Goal: Task Accomplishment & Management: Use online tool/utility

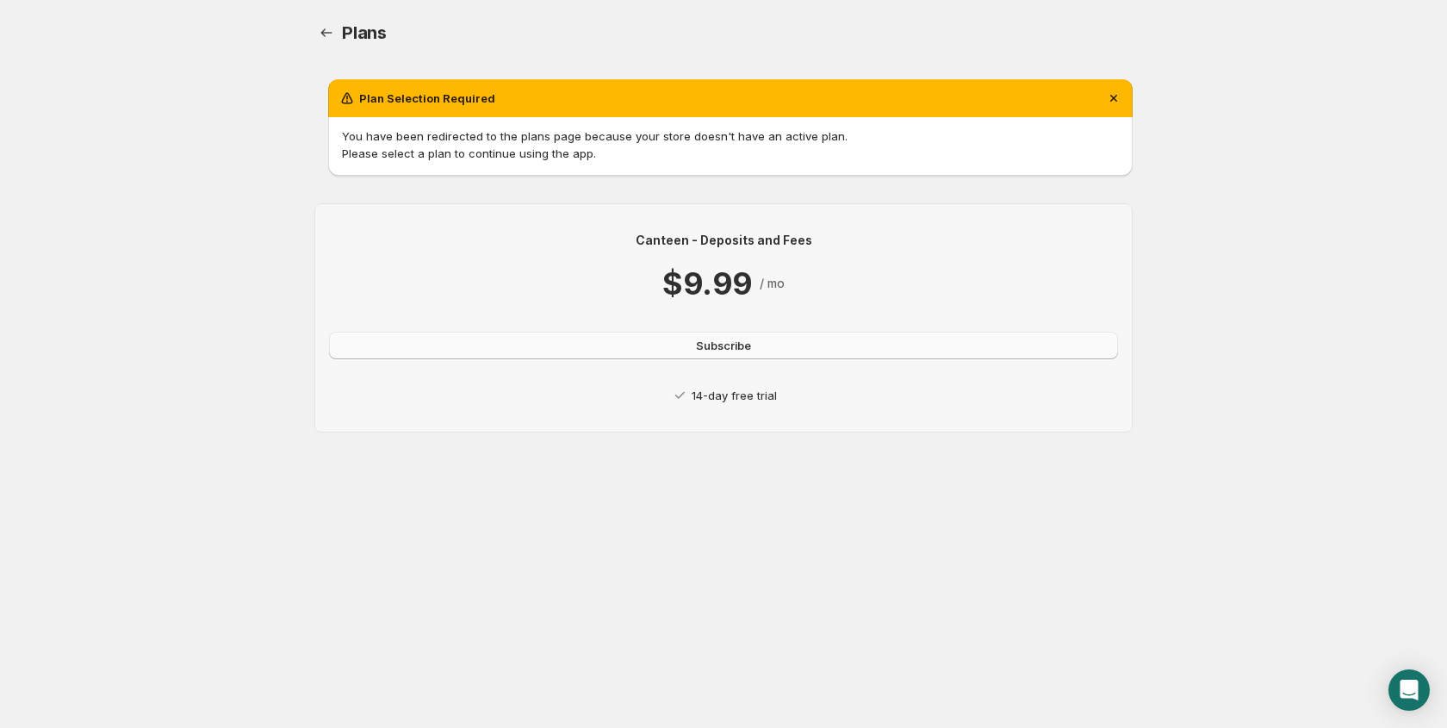
click at [741, 343] on span "Subscribe" at bounding box center [723, 345] width 55 height 17
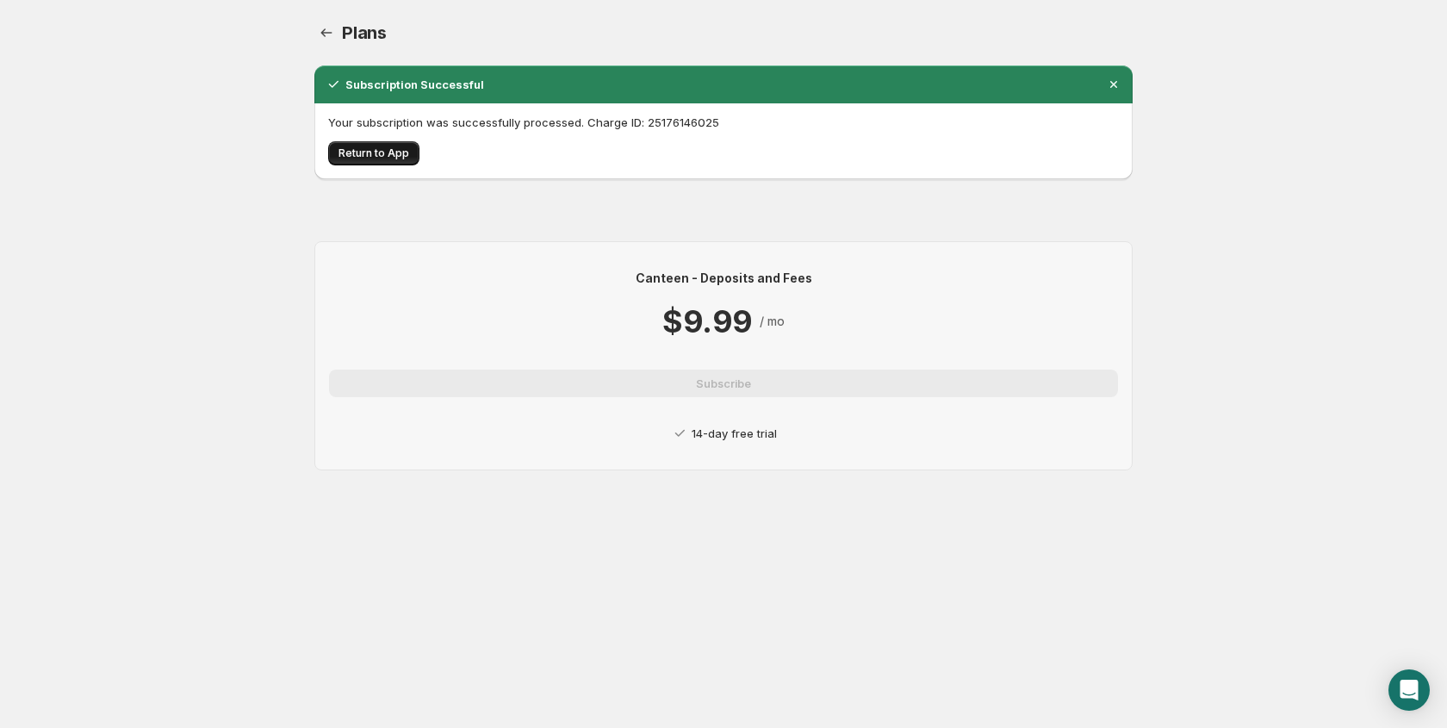
click at [376, 146] on span "Return to App" at bounding box center [374, 153] width 71 height 14
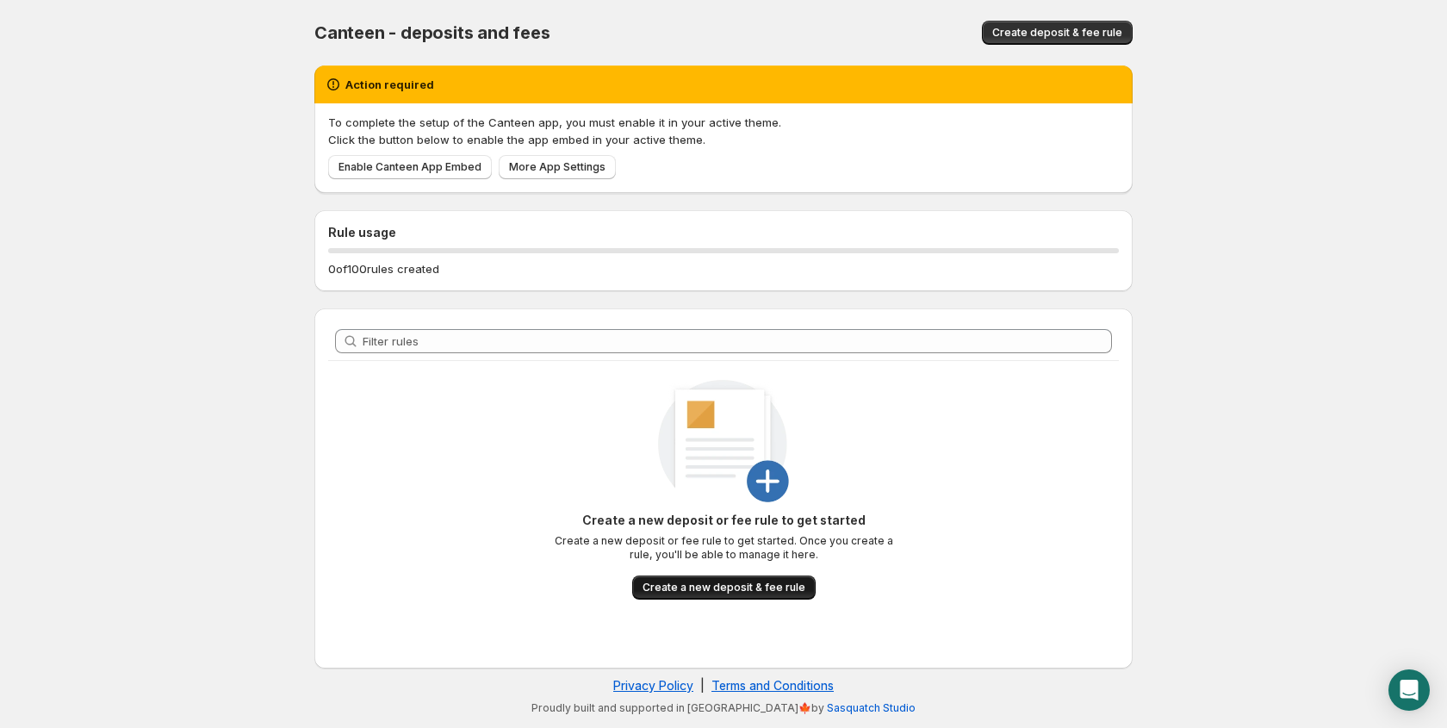
click at [744, 587] on span "Create a new deposit & fee rule" at bounding box center [724, 588] width 163 height 14
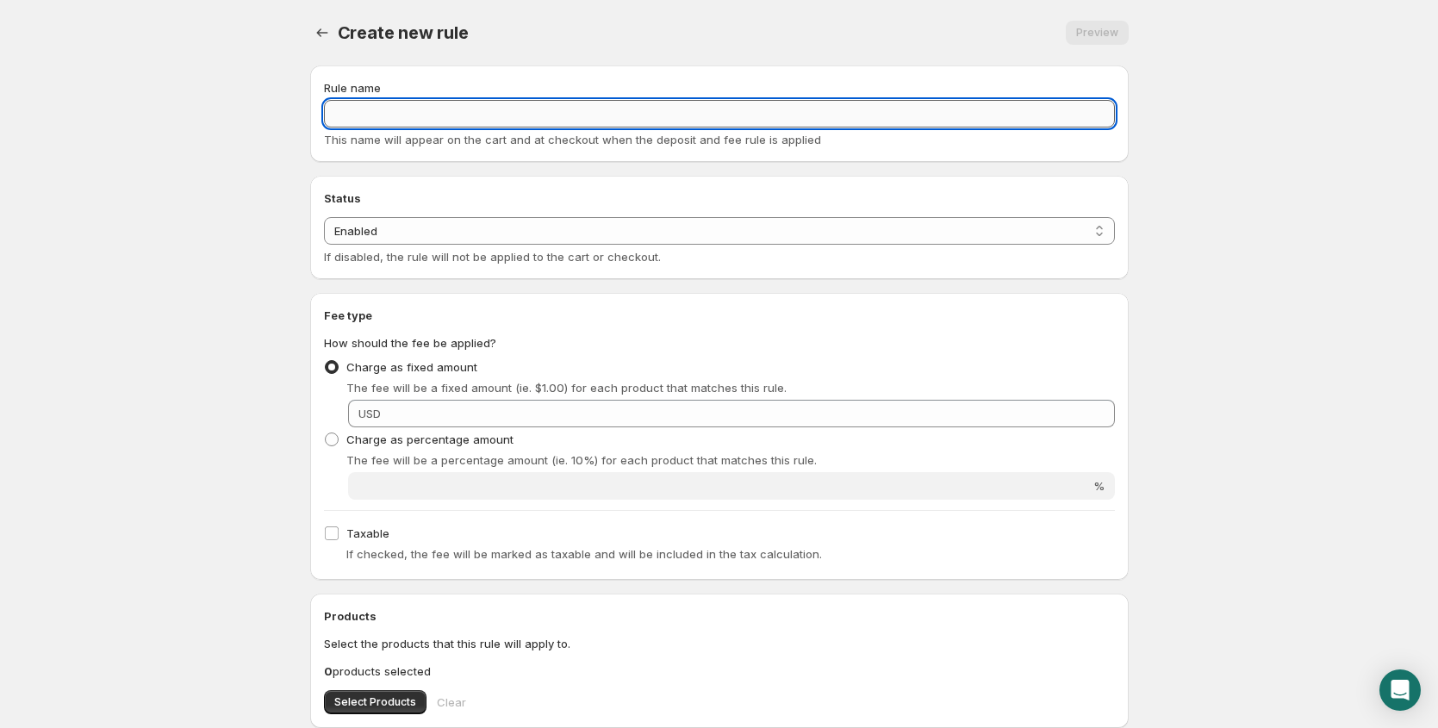
click at [405, 115] on input "Rule name" at bounding box center [719, 114] width 791 height 28
type input "Credit card processing fee"
click at [776, 227] on select "Enabled Disabled" at bounding box center [719, 231] width 791 height 28
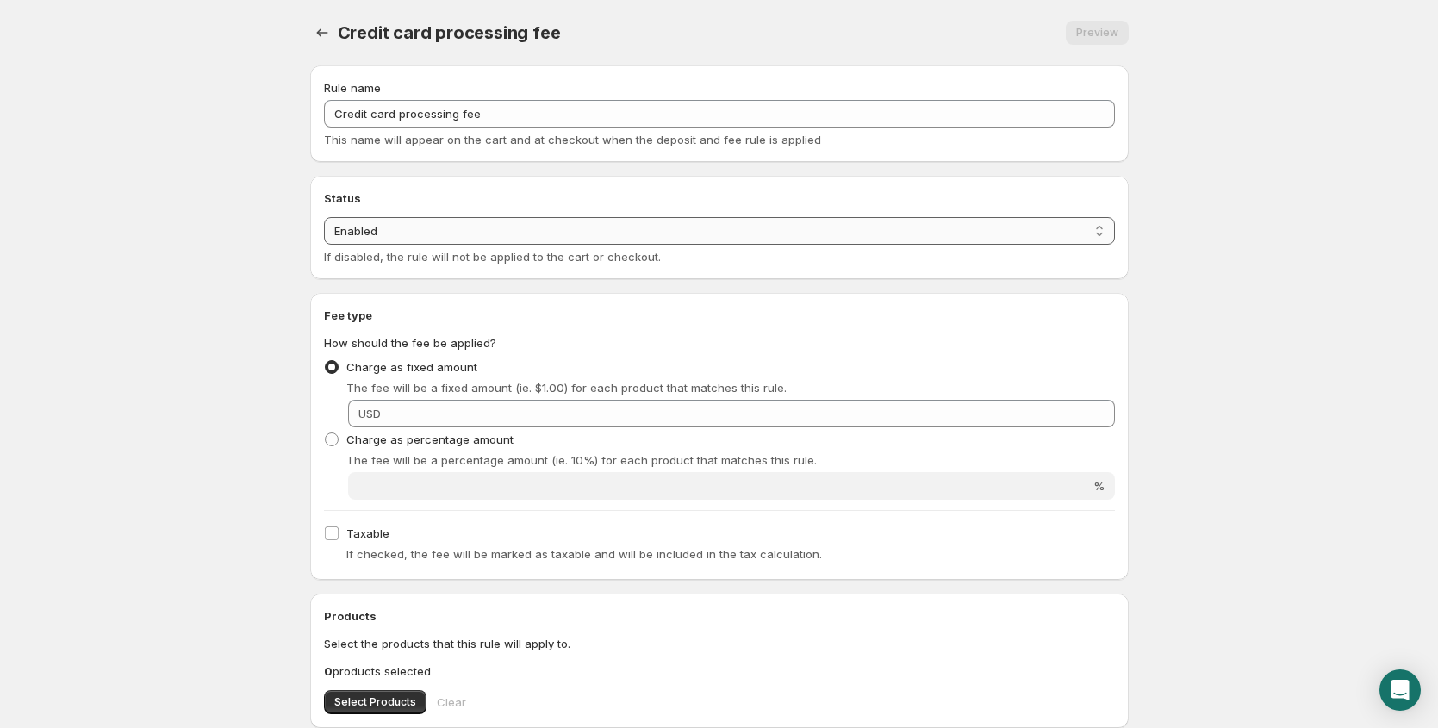
click at [324, 217] on select "Enabled Disabled" at bounding box center [719, 231] width 791 height 28
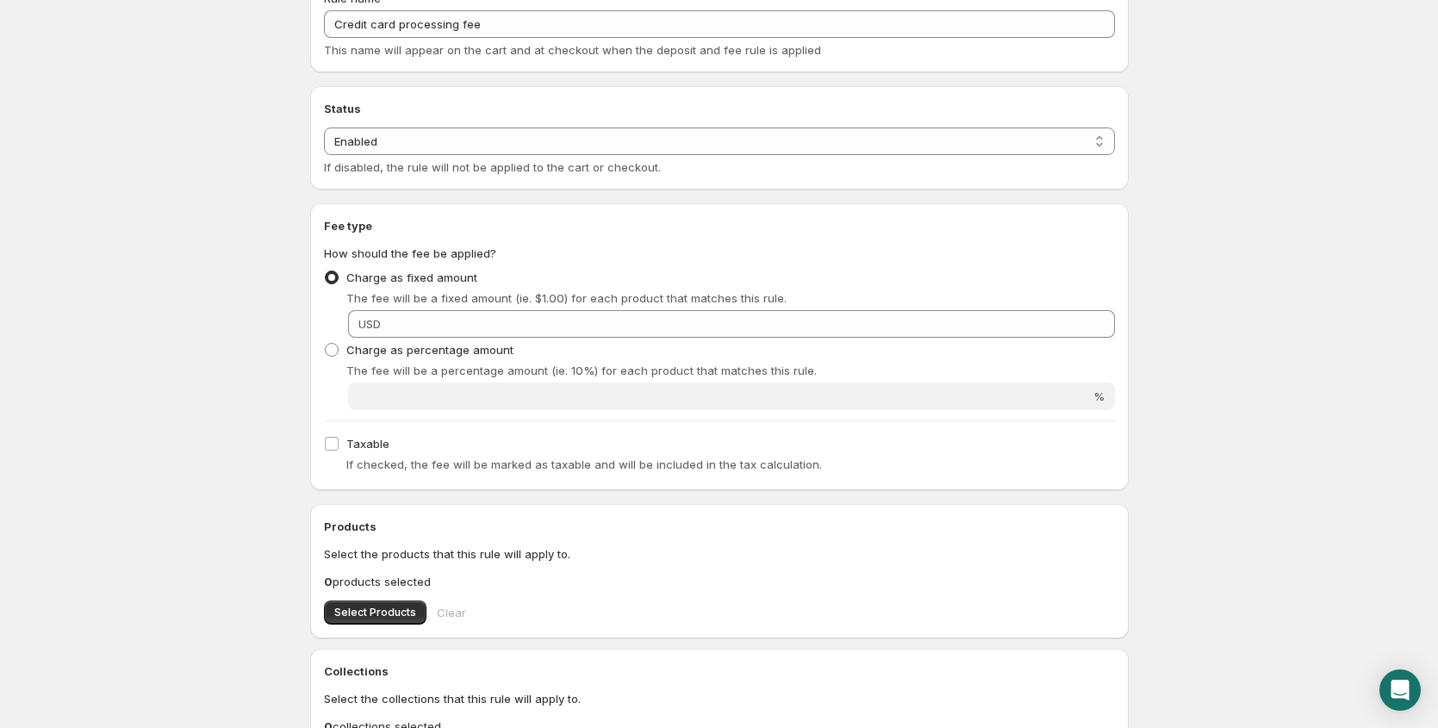
scroll to position [111, 0]
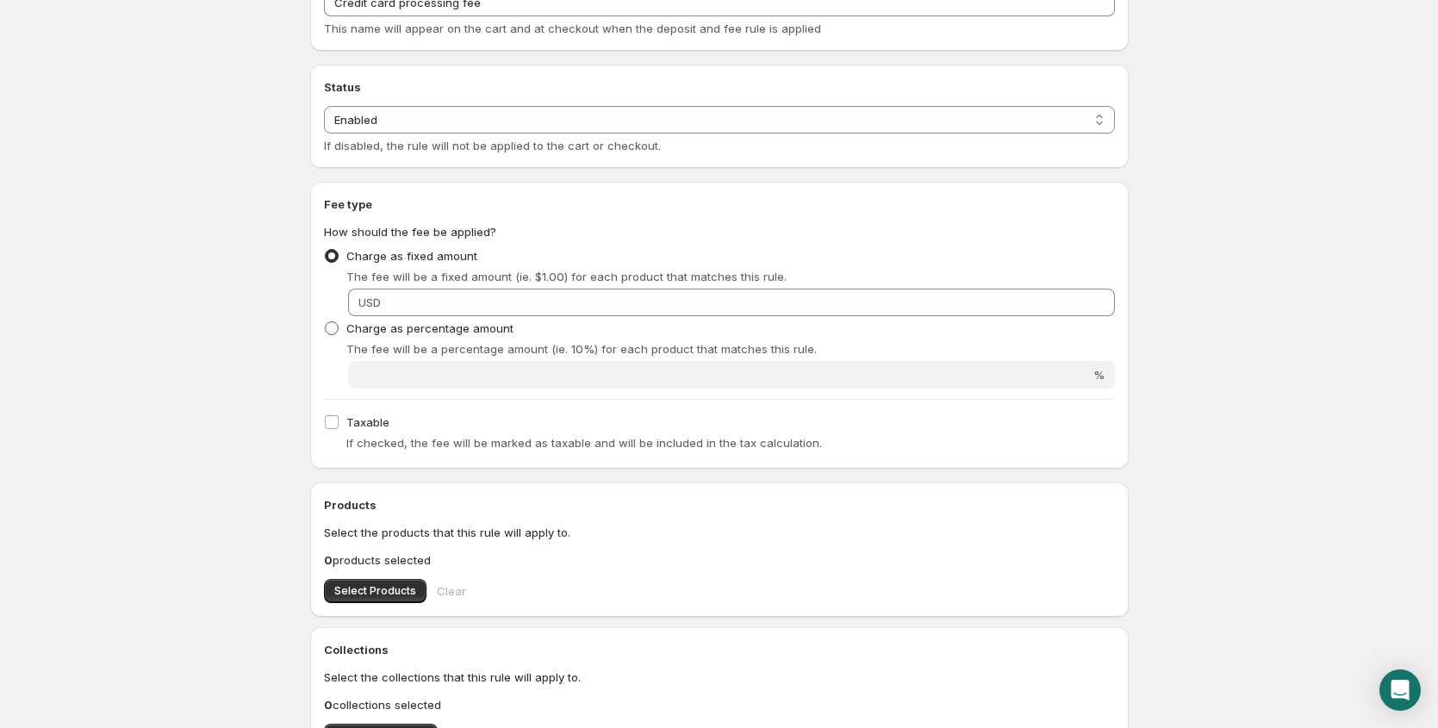
click at [336, 323] on span at bounding box center [332, 328] width 14 height 14
click at [326, 322] on input "Charge as percentage amount" at bounding box center [325, 321] width 1 height 1
radio input "true"
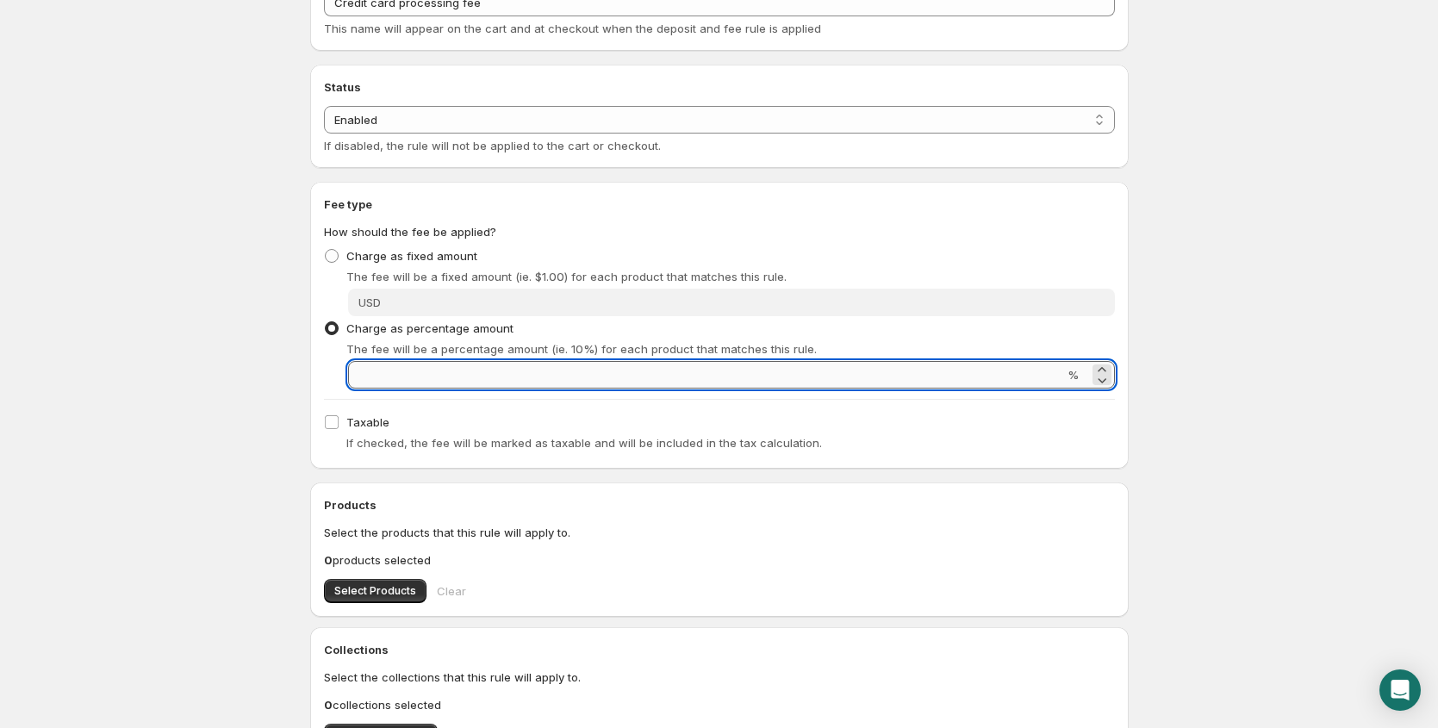
click at [364, 375] on input "Percentage amount" at bounding box center [706, 375] width 716 height 28
type input "1"
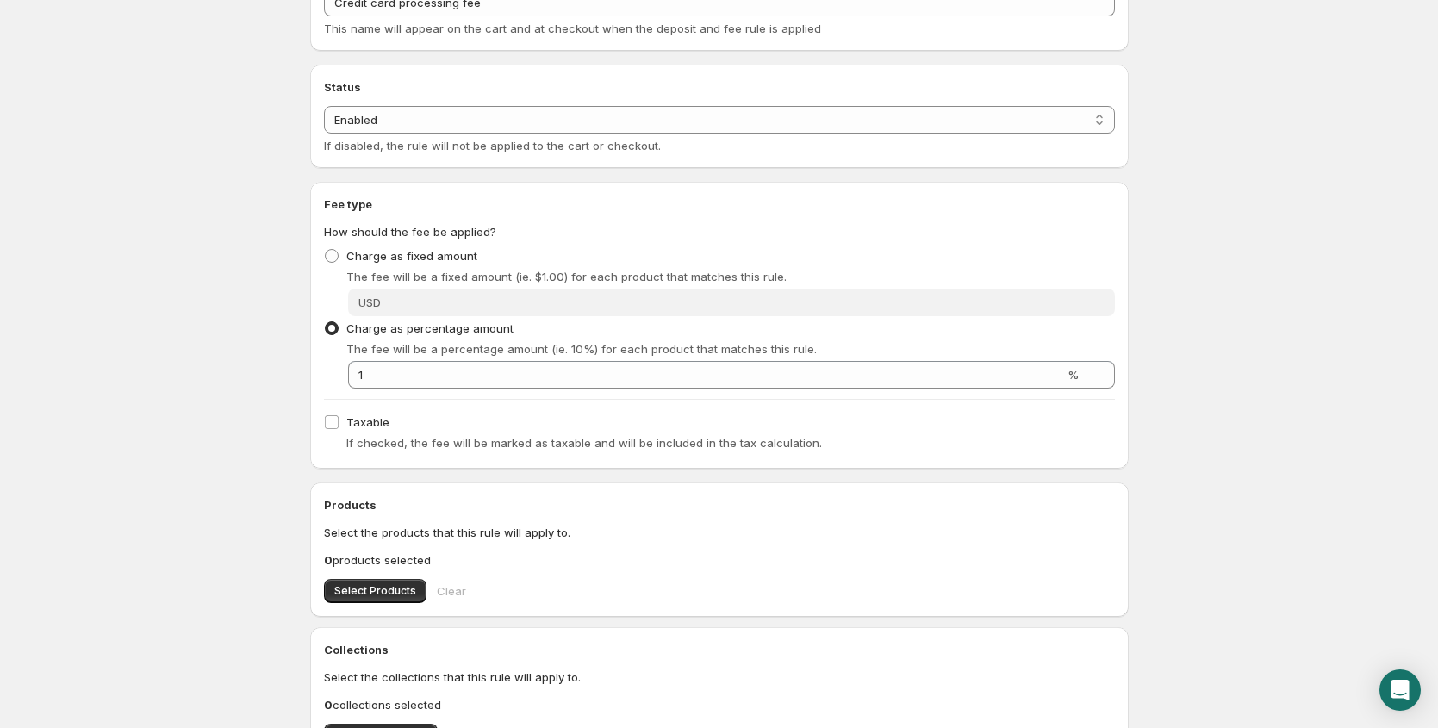
click at [961, 246] on div "Charge as fixed amount The fee will be a fixed amount (ie. $1.00) for each prod…" at bounding box center [719, 264] width 791 height 41
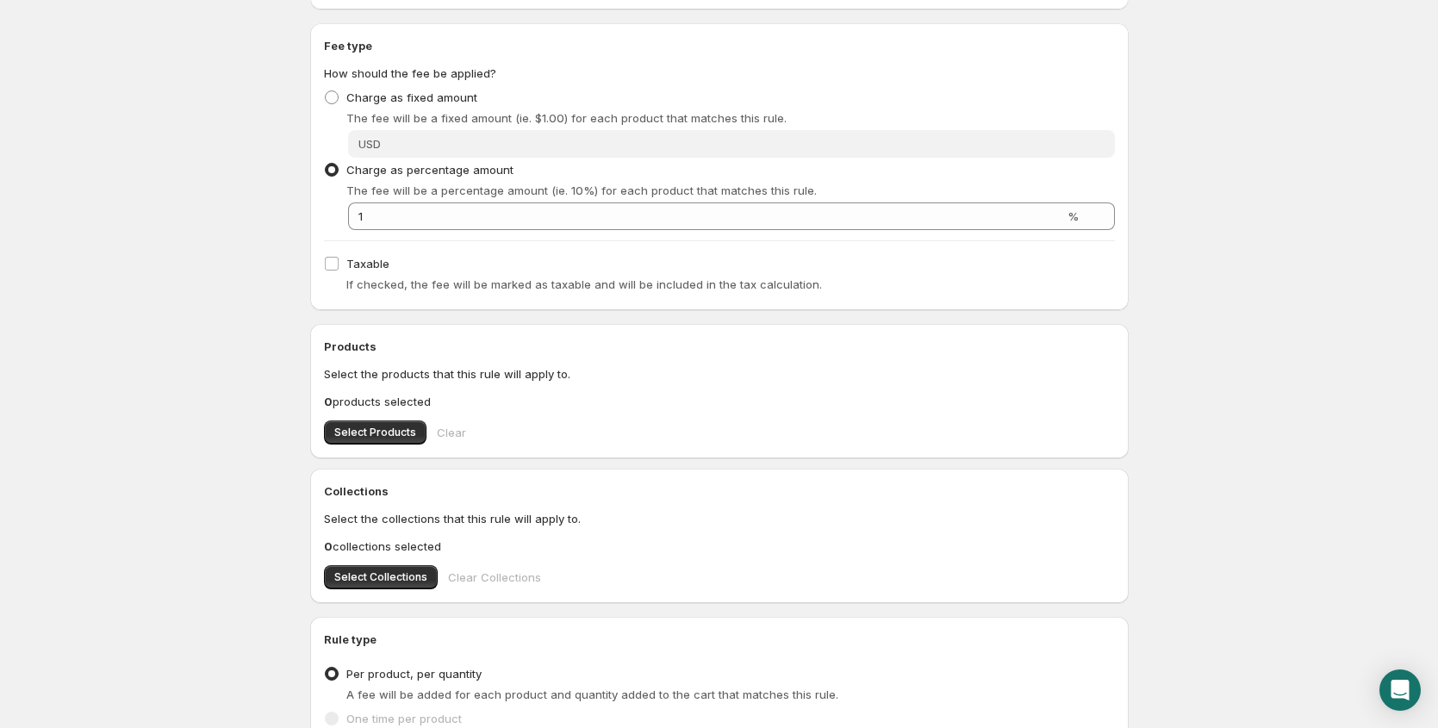
scroll to position [325, 0]
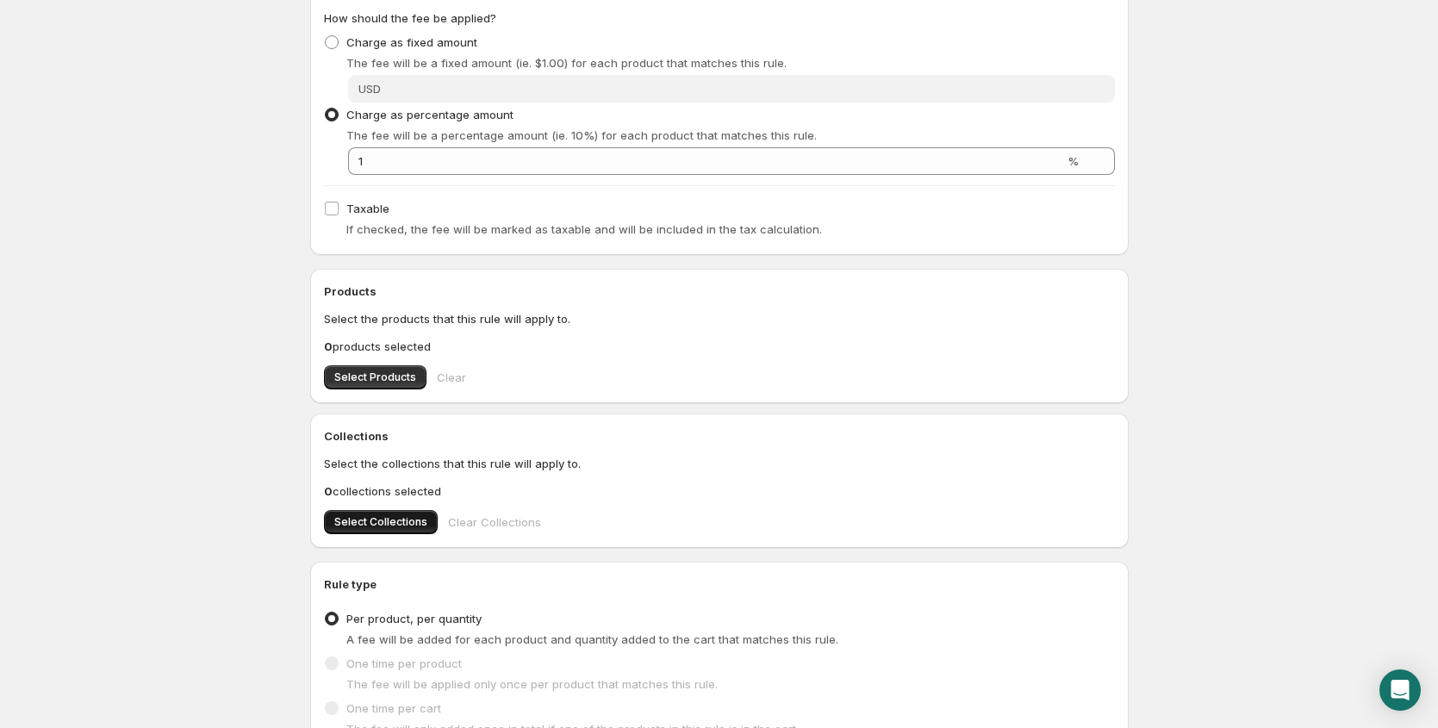
click at [374, 522] on span "Select Collections" at bounding box center [380, 522] width 93 height 14
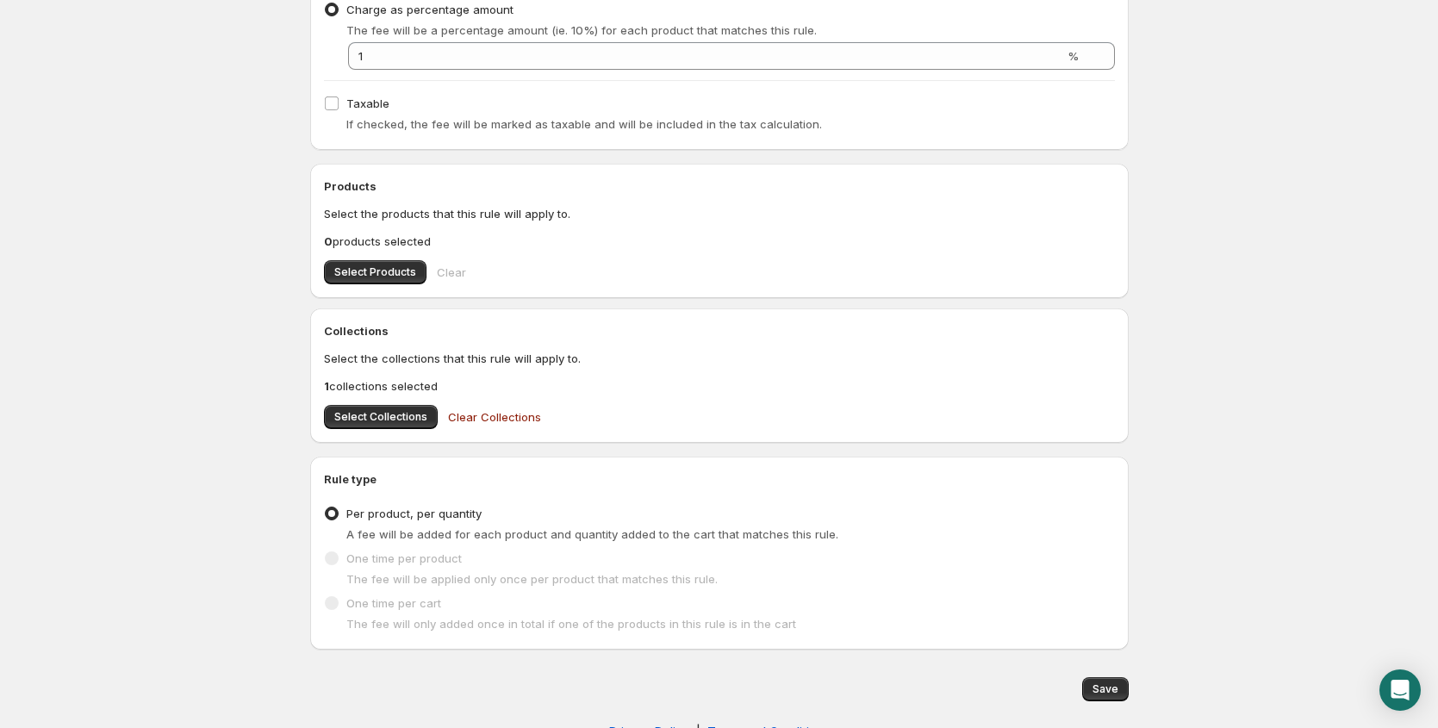
scroll to position [472, 0]
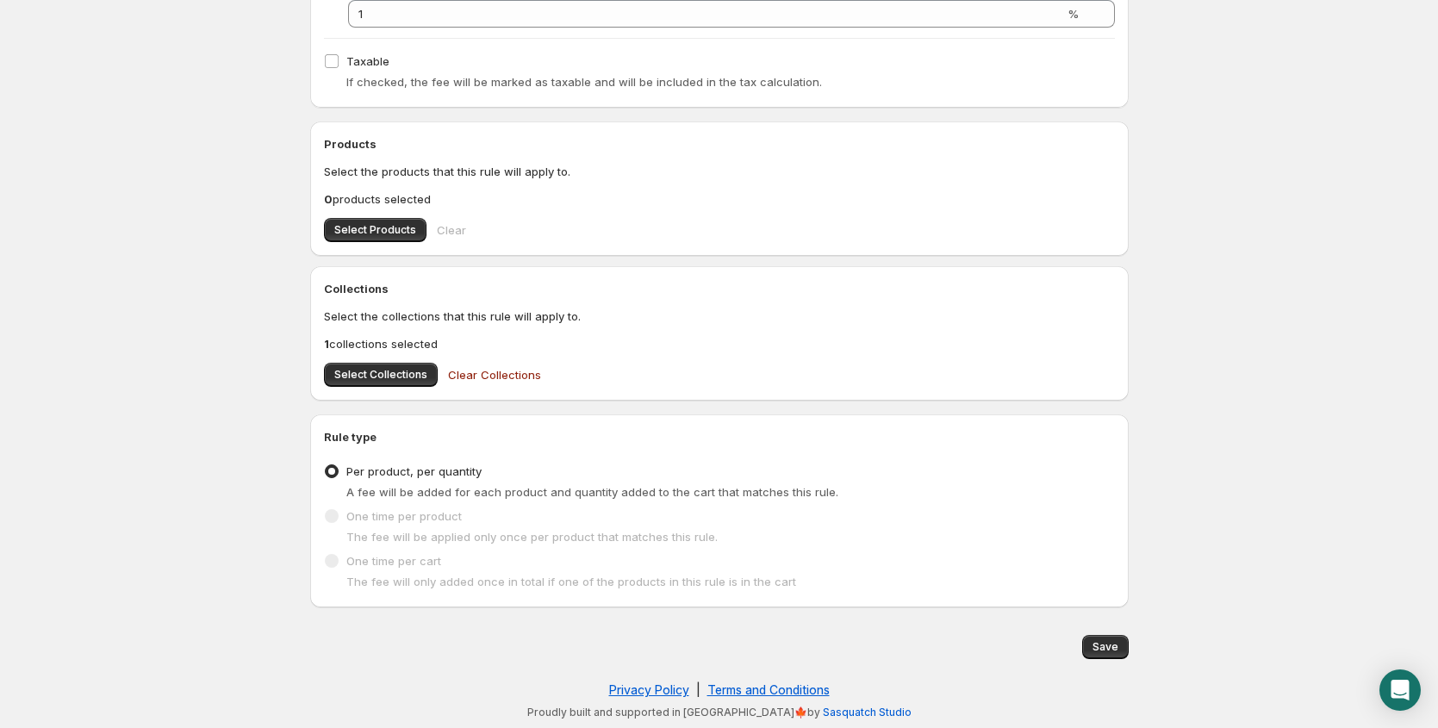
click at [331, 518] on span at bounding box center [332, 516] width 14 height 14
click at [328, 518] on span at bounding box center [332, 516] width 14 height 14
click at [330, 561] on span at bounding box center [332, 561] width 14 height 14
click at [331, 561] on span at bounding box center [332, 561] width 14 height 14
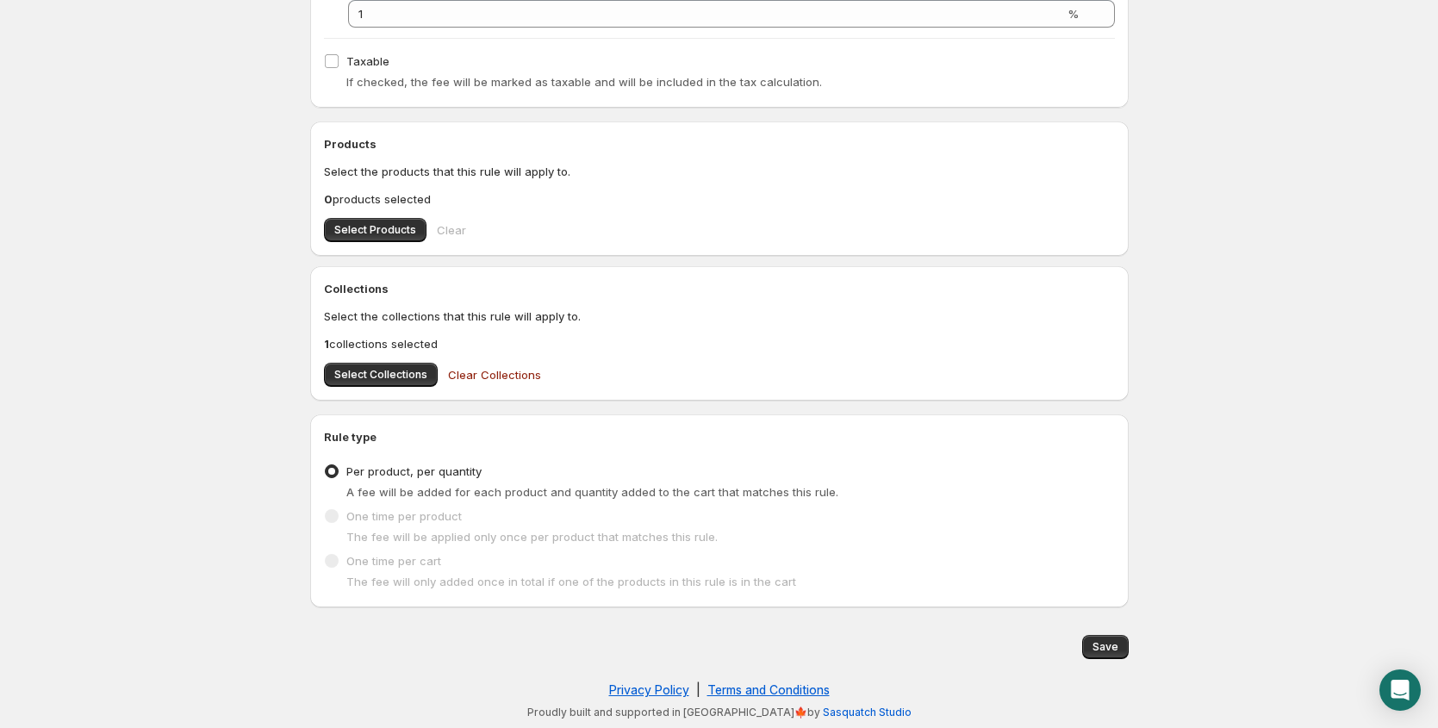
click at [333, 559] on span at bounding box center [332, 561] width 14 height 14
drag, startPoint x: 333, startPoint y: 559, endPoint x: 494, endPoint y: 448, distance: 195.7
click at [333, 558] on span at bounding box center [332, 561] width 14 height 14
click at [333, 470] on span at bounding box center [332, 471] width 14 height 14
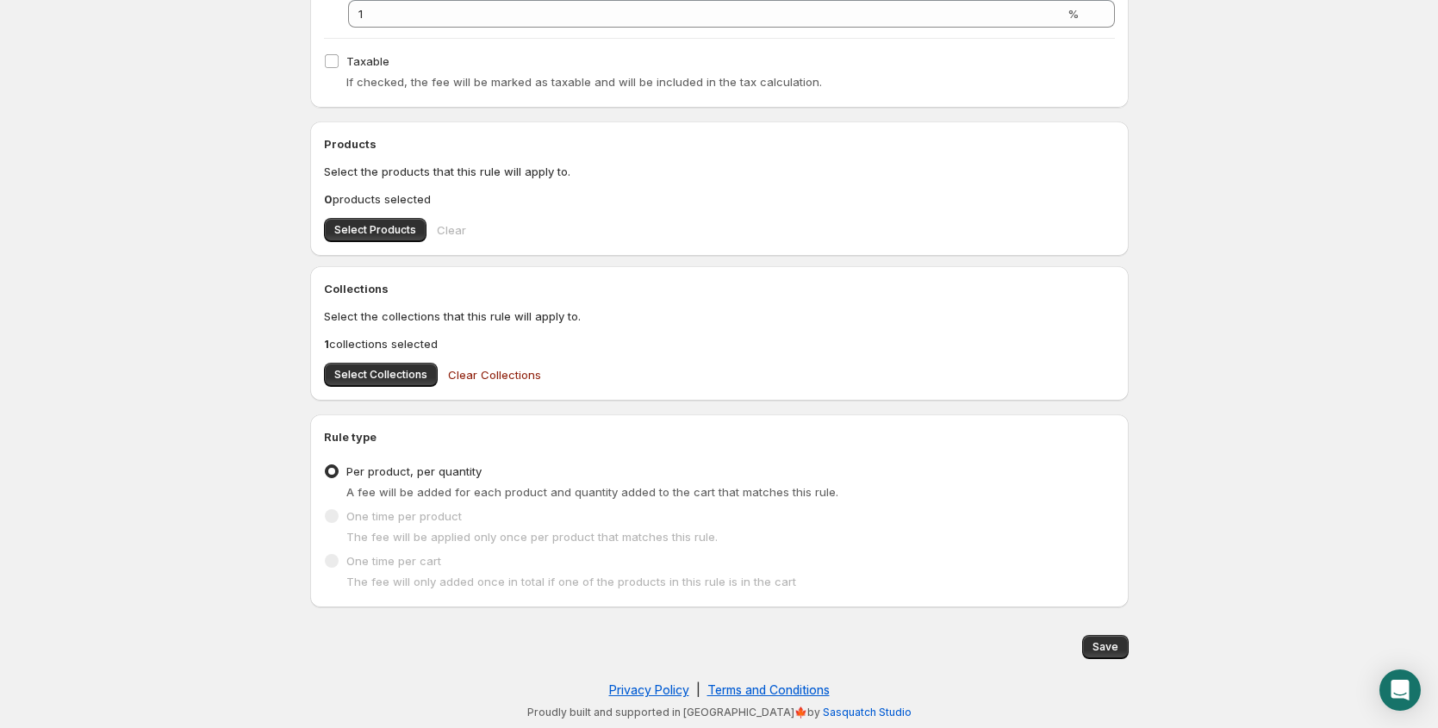
click at [326, 465] on input "Per product, per quantity" at bounding box center [325, 464] width 1 height 1
click at [329, 516] on span at bounding box center [332, 516] width 14 height 14
click at [335, 566] on span at bounding box center [332, 561] width 14 height 14
click at [333, 562] on span at bounding box center [332, 561] width 14 height 14
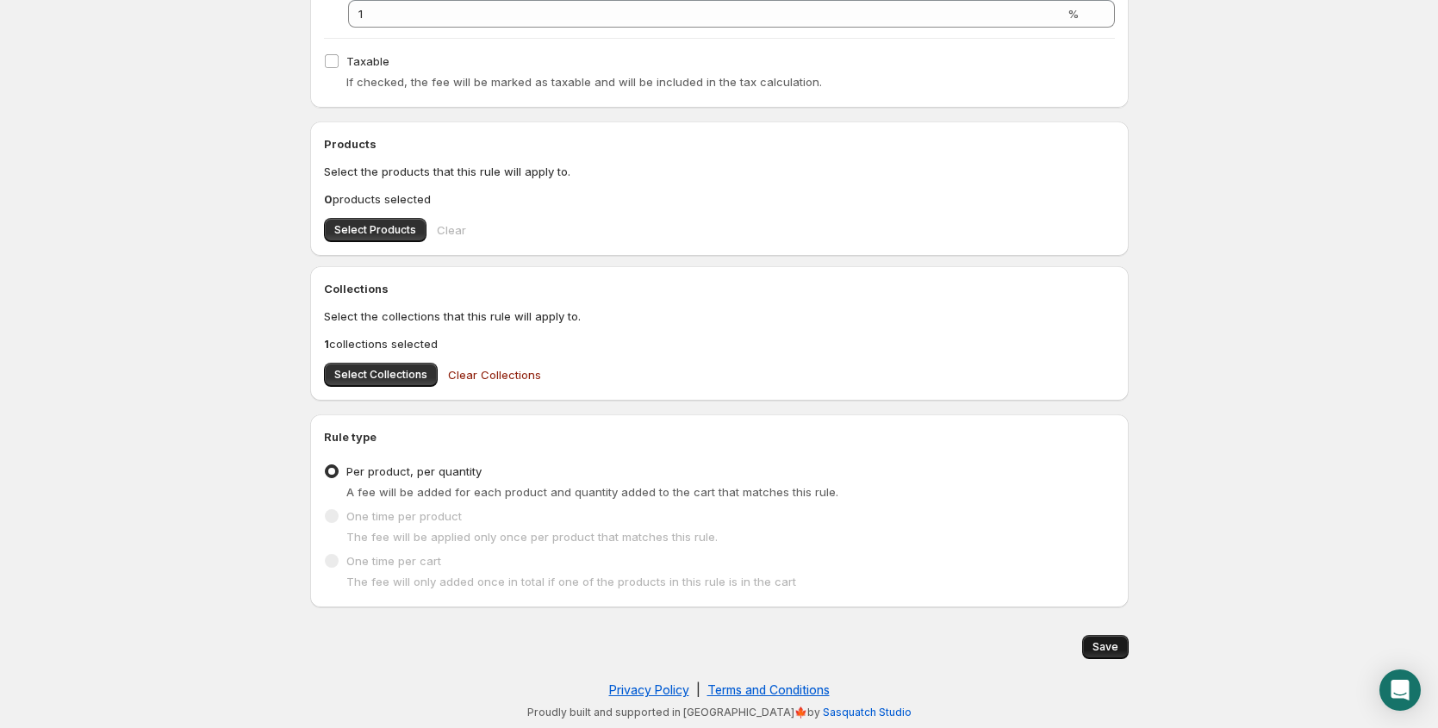
click at [1091, 651] on button "Save" at bounding box center [1105, 647] width 47 height 24
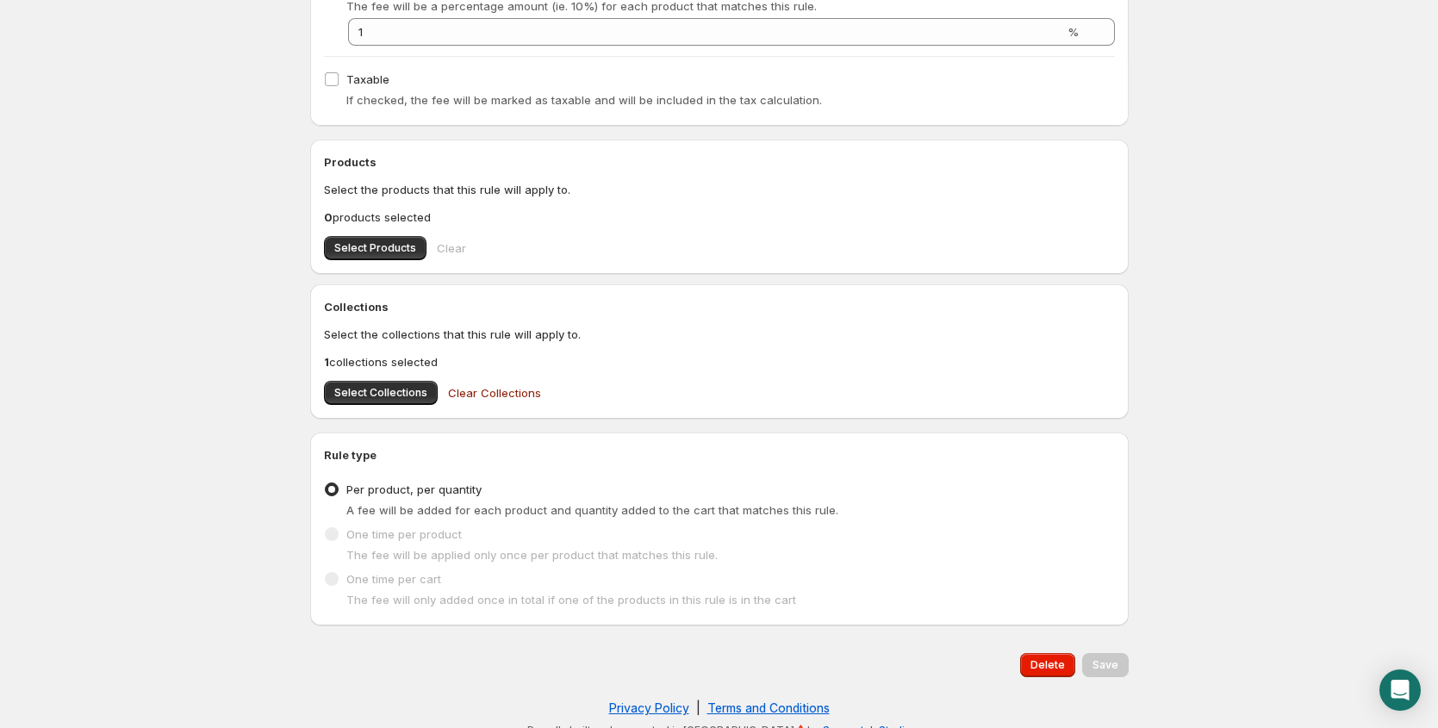
scroll to position [596, 0]
click at [330, 532] on span at bounding box center [332, 533] width 14 height 14
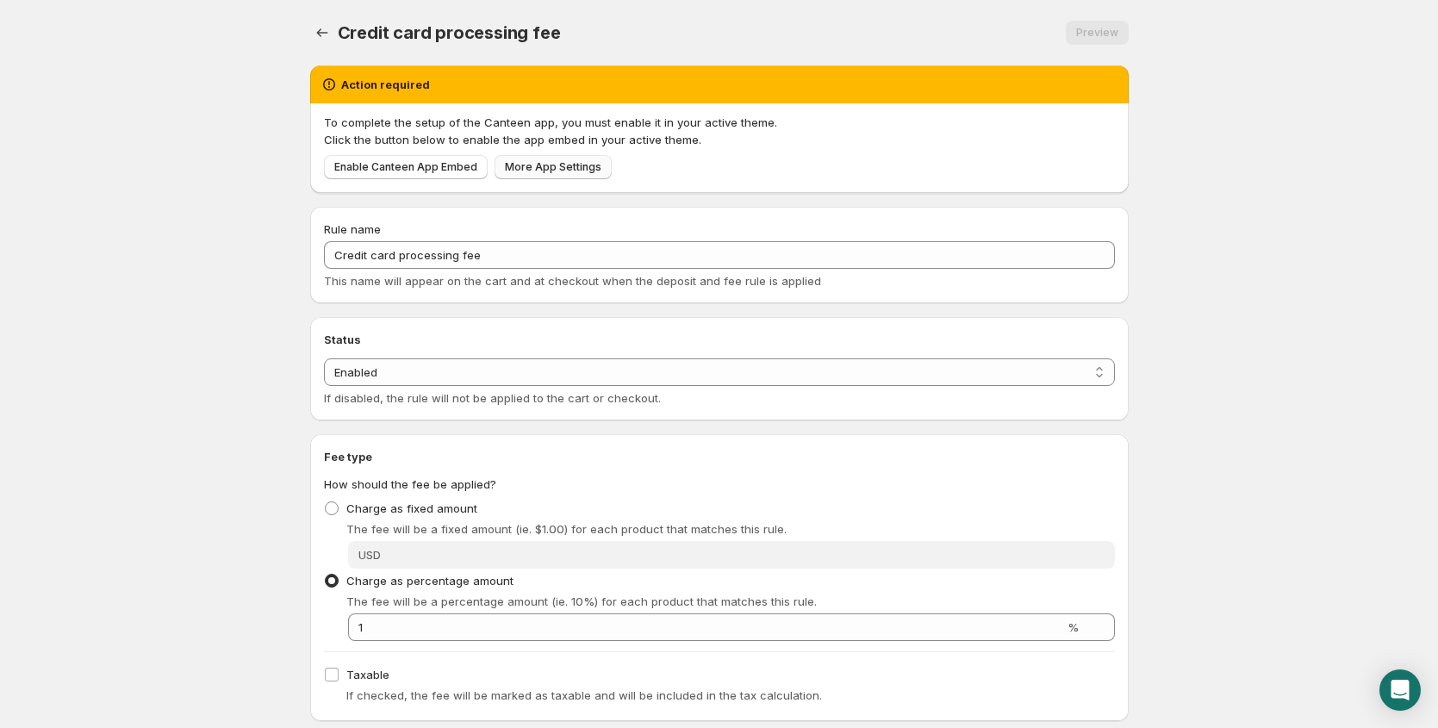
click at [551, 172] on span "More App Settings" at bounding box center [553, 167] width 96 height 14
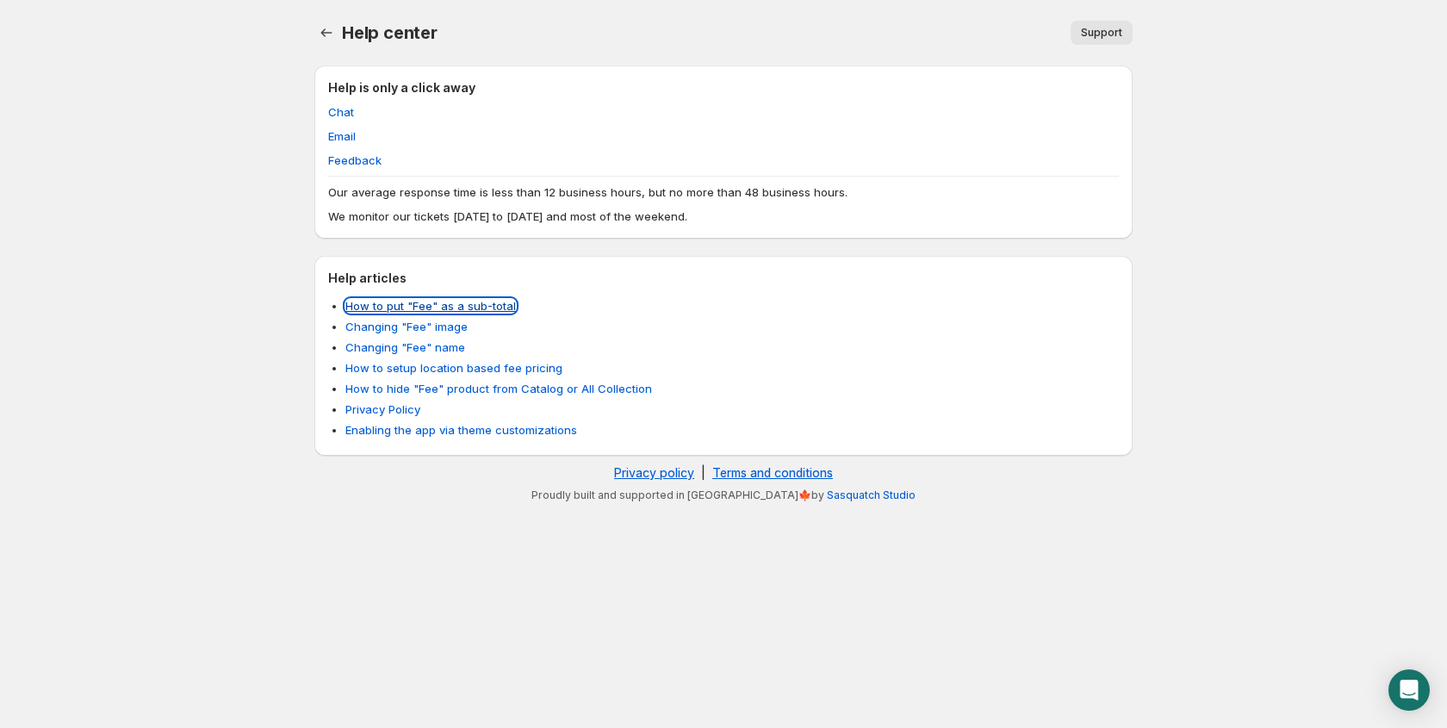
click at [418, 306] on link "How to put "Fee" as a sub-total" at bounding box center [430, 306] width 171 height 14
